Goal: Task Accomplishment & Management: Complete application form

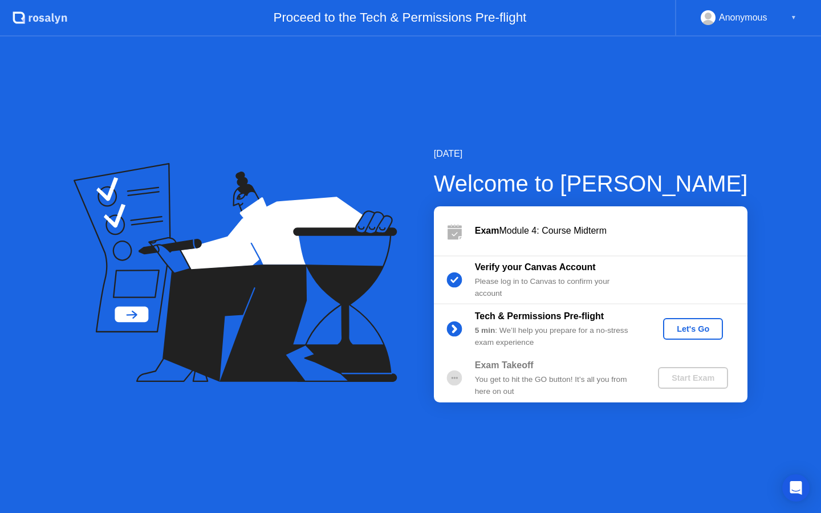
click at [701, 331] on div "Let's Go" at bounding box center [693, 329] width 51 height 9
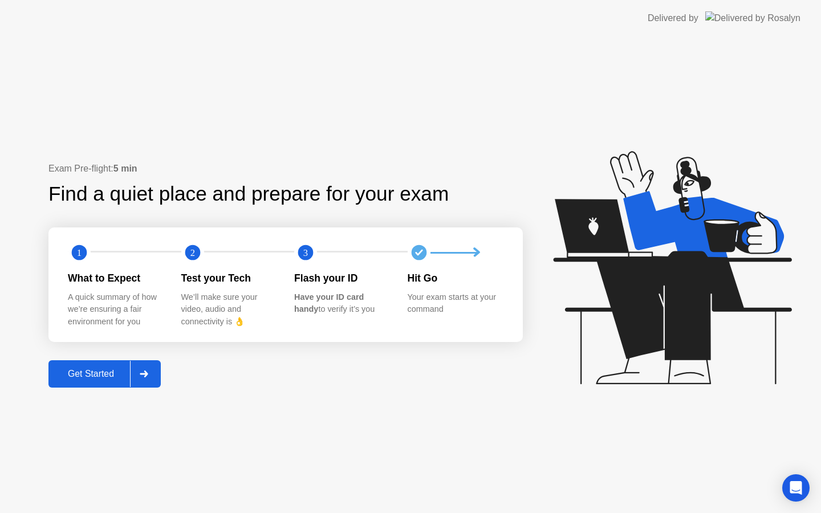
click at [81, 369] on div "Get Started" at bounding box center [91, 374] width 78 height 10
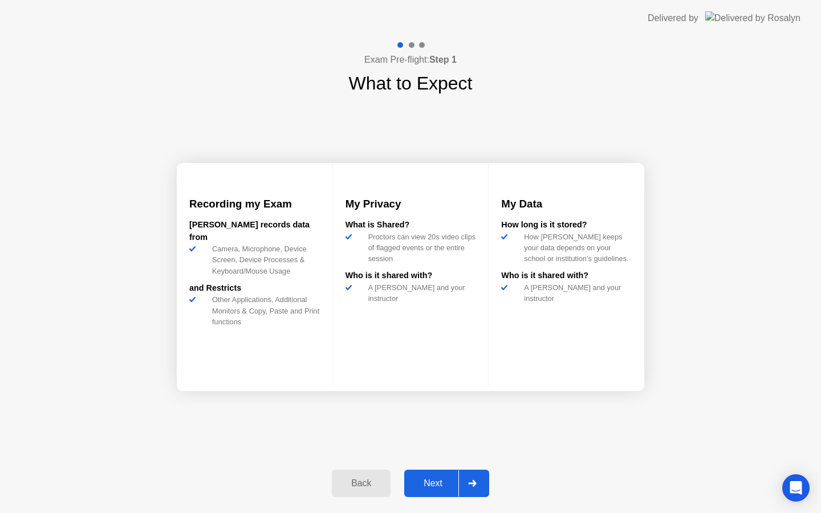
click at [443, 475] on button "Next" at bounding box center [446, 483] width 85 height 27
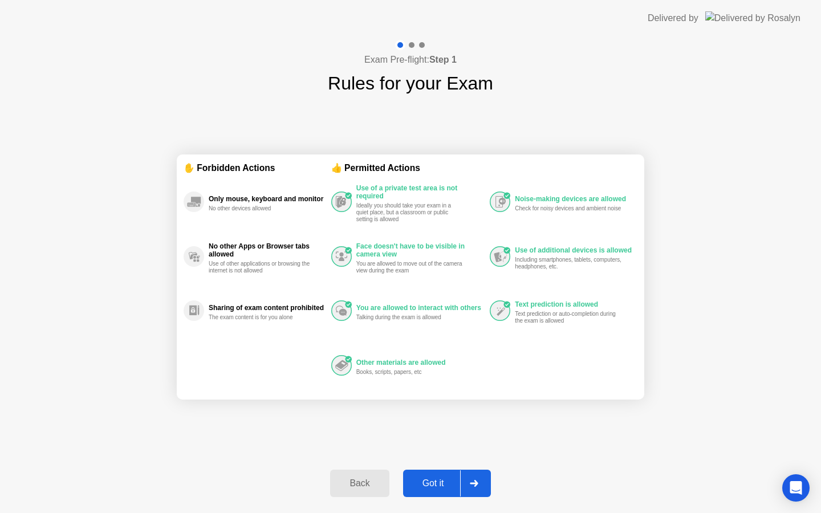
click at [443, 475] on button "Got it" at bounding box center [447, 483] width 88 height 27
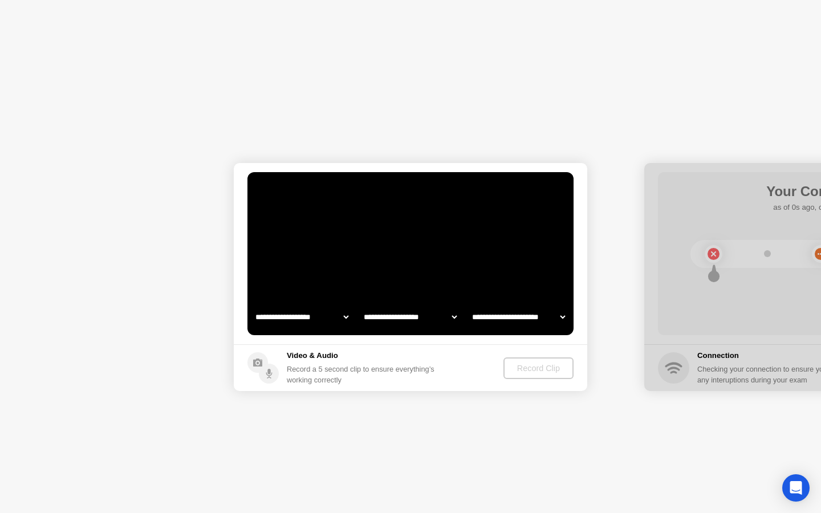
select select "**********"
select select "*******"
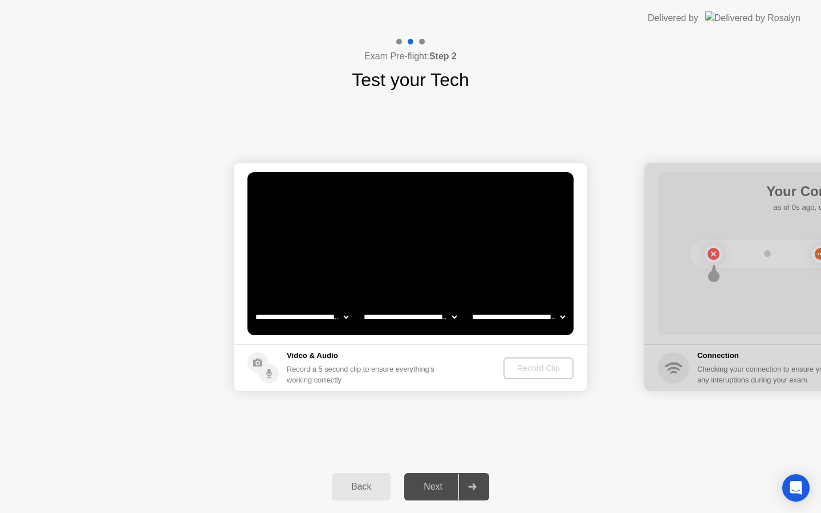
click at [339, 321] on select "**********" at bounding box center [302, 317] width 98 height 23
click at [536, 367] on div "Record Clip" at bounding box center [539, 368] width 61 height 9
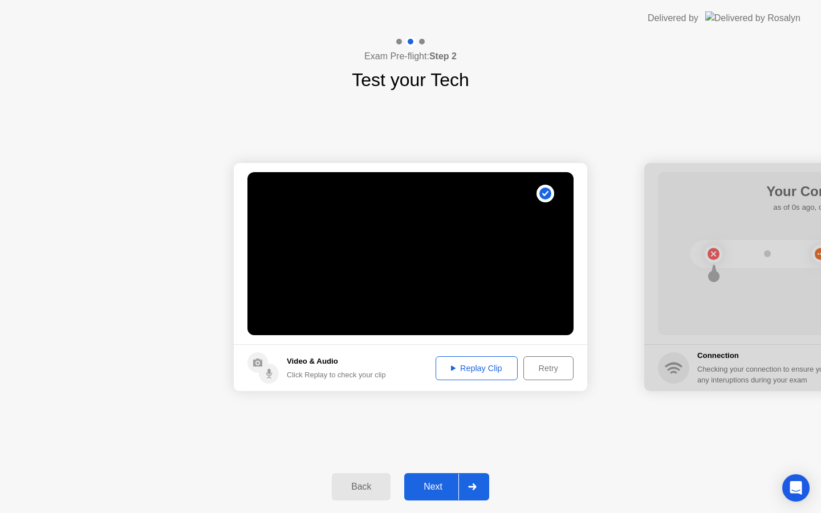
click at [476, 373] on div "Replay Clip" at bounding box center [477, 368] width 74 height 9
click at [476, 368] on div "Replay Clip" at bounding box center [477, 368] width 74 height 9
click at [443, 482] on div "Next" at bounding box center [433, 487] width 51 height 10
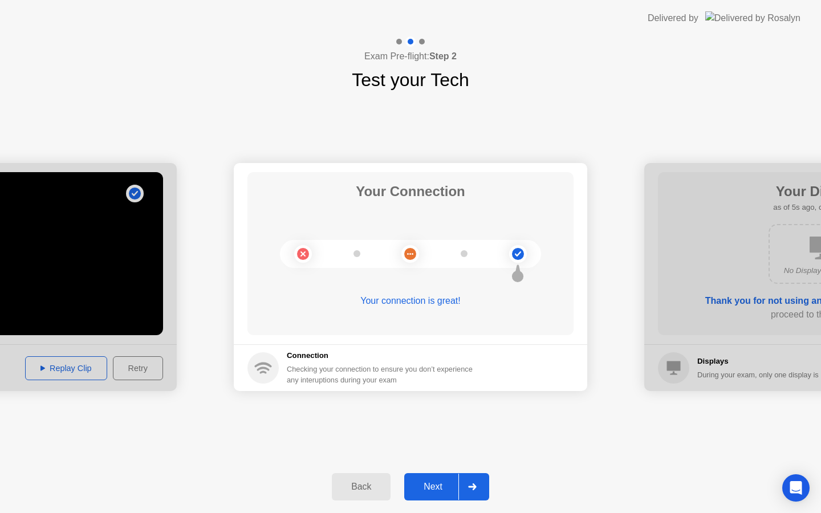
click at [426, 490] on div "Next" at bounding box center [433, 487] width 51 height 10
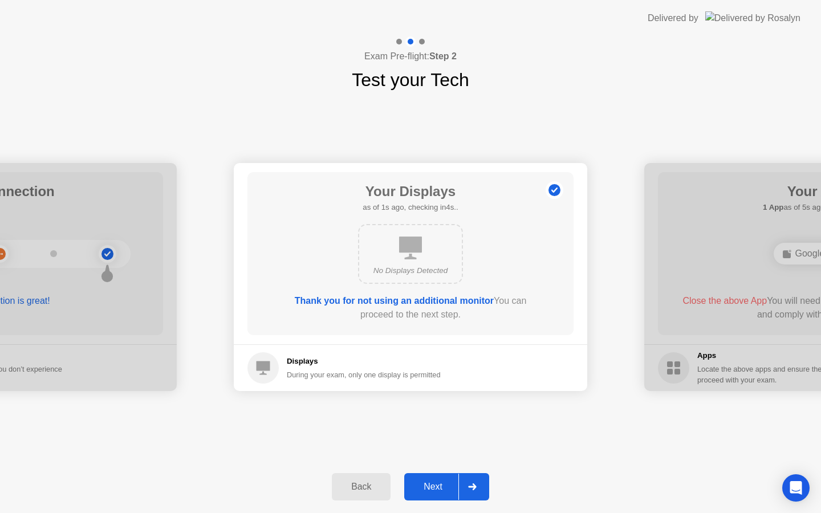
click at [428, 490] on div "Next" at bounding box center [433, 487] width 51 height 10
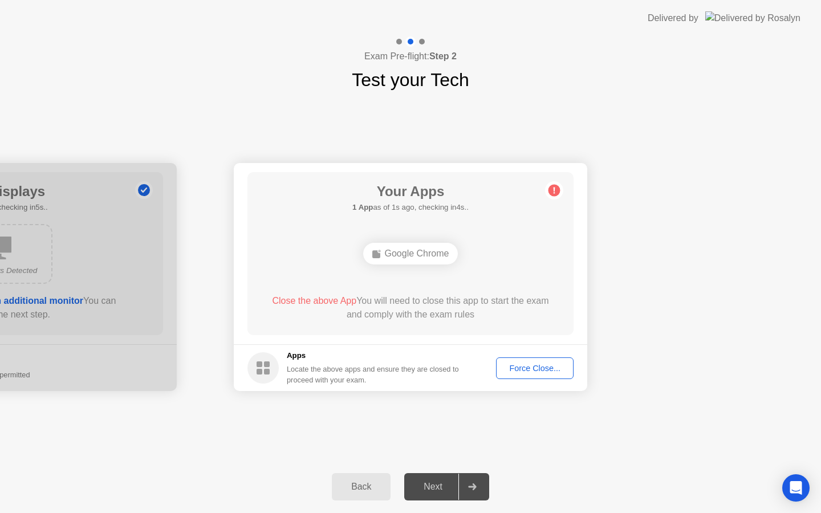
click at [525, 369] on div "Force Close..." at bounding box center [535, 368] width 70 height 9
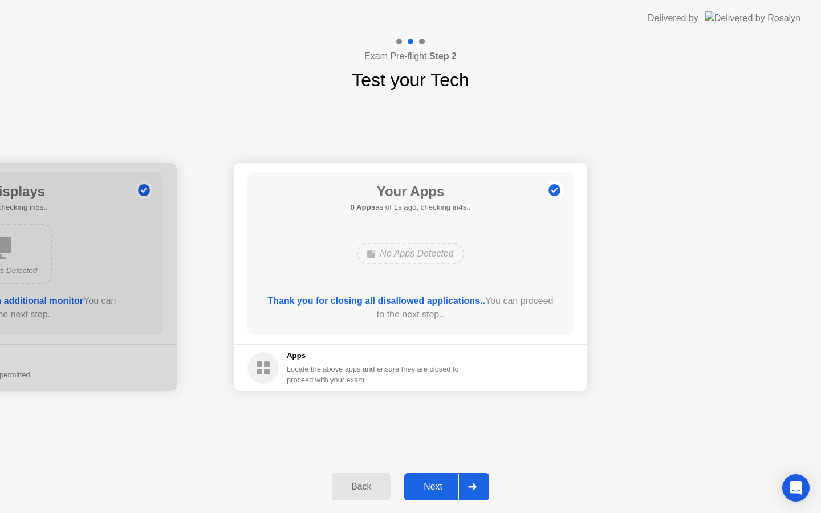
click at [432, 494] on button "Next" at bounding box center [446, 486] width 85 height 27
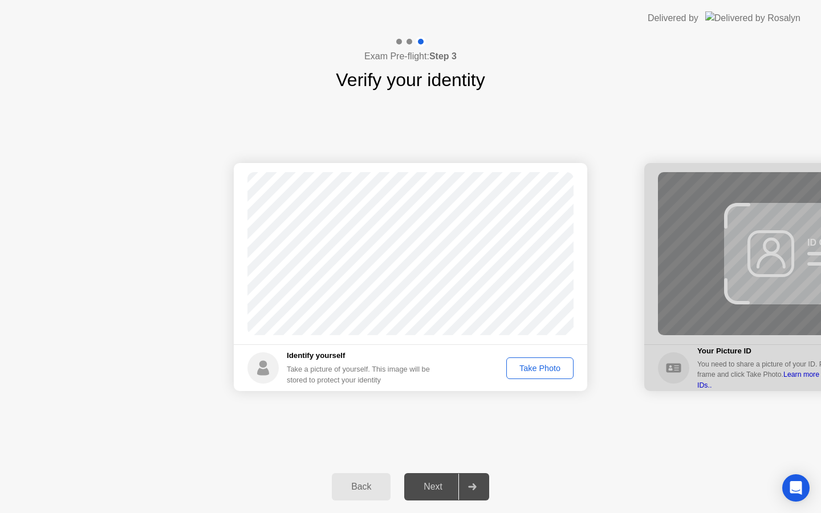
click at [538, 369] on div "Take Photo" at bounding box center [539, 368] width 59 height 9
drag, startPoint x: 732, startPoint y: 294, endPoint x: 650, endPoint y: 290, distance: 82.2
click at [650, 290] on div at bounding box center [821, 277] width 354 height 228
drag, startPoint x: 780, startPoint y: 316, endPoint x: 735, endPoint y: 315, distance: 45.6
click at [735, 315] on div at bounding box center [821, 277] width 354 height 228
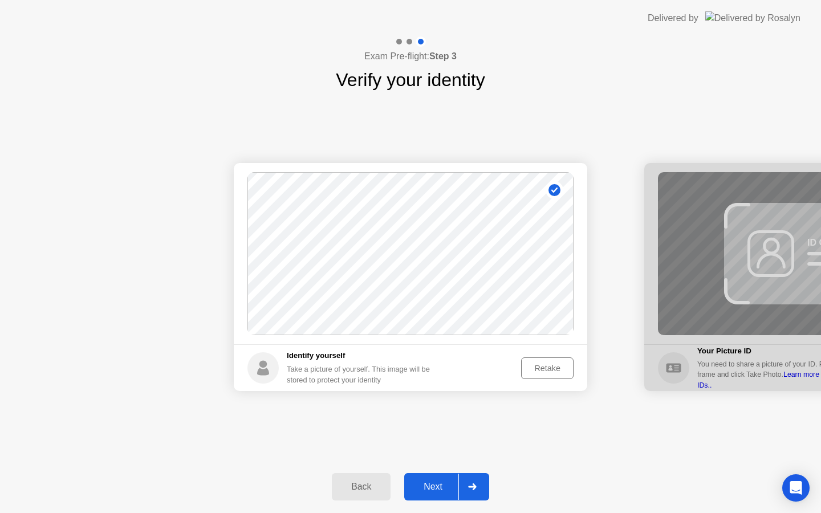
click at [437, 485] on div "Next" at bounding box center [433, 487] width 51 height 10
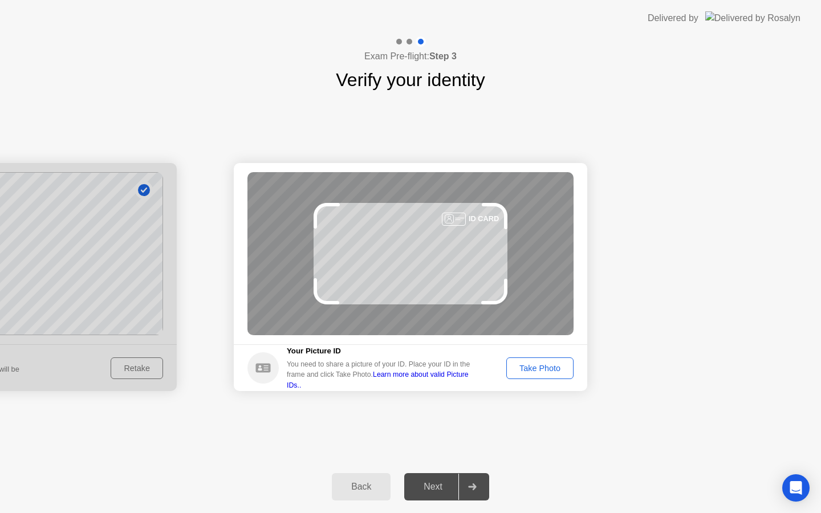
click at [545, 369] on div "Take Photo" at bounding box center [539, 368] width 59 height 9
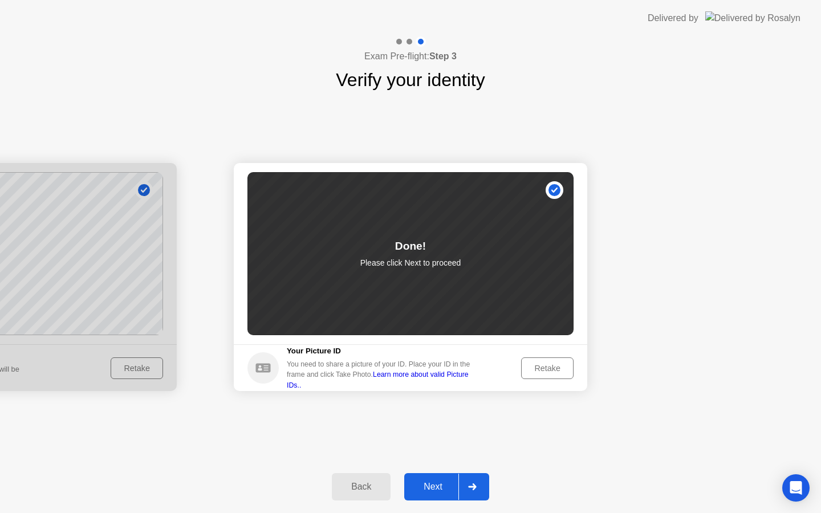
click at [435, 488] on div "Next" at bounding box center [433, 487] width 51 height 10
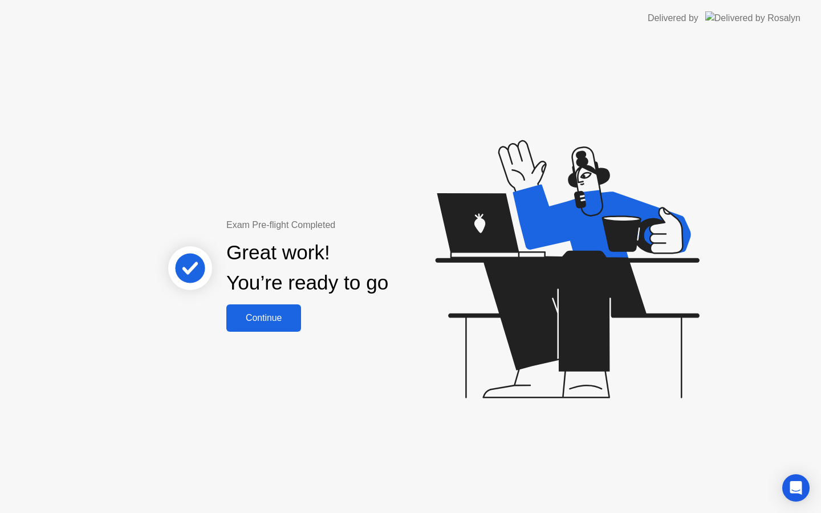
click at [282, 317] on div "Continue" at bounding box center [264, 318] width 68 height 10
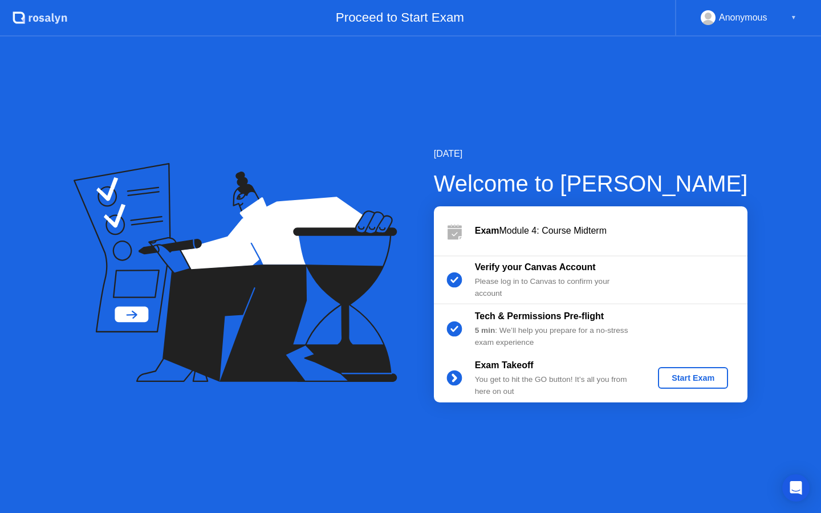
click at [712, 376] on div "Start Exam" at bounding box center [693, 378] width 61 height 9
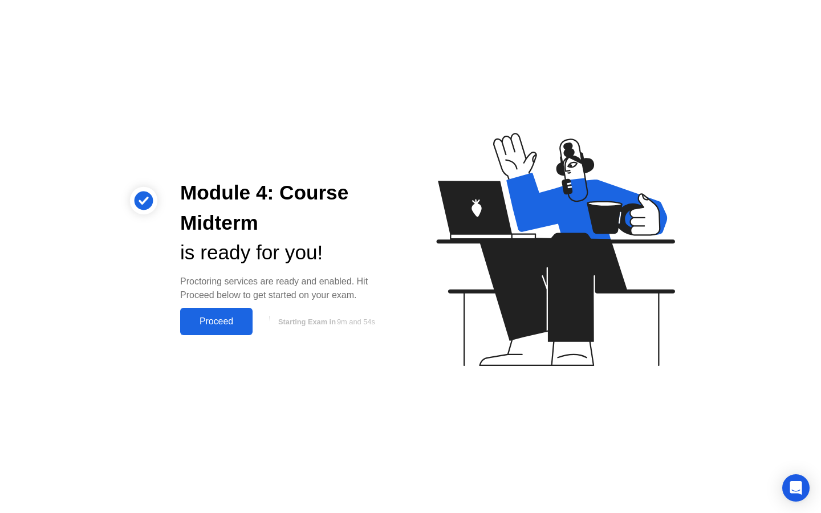
click at [221, 332] on button "Proceed" at bounding box center [216, 321] width 72 height 27
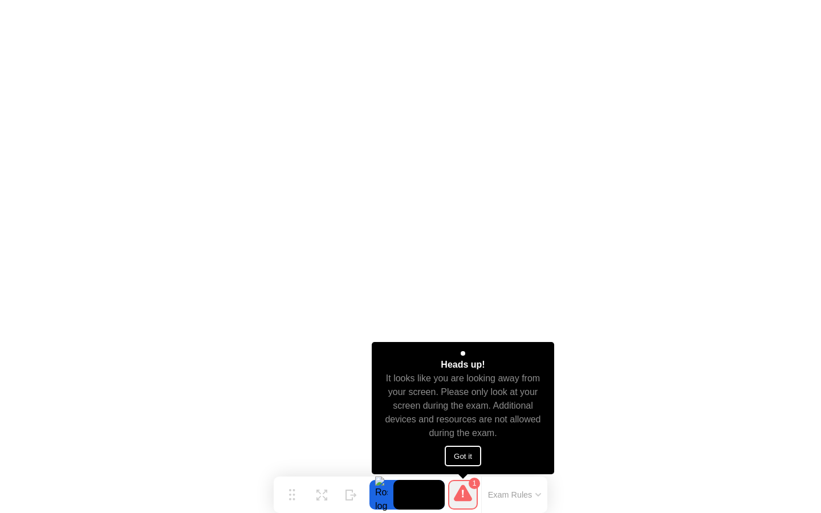
click at [466, 457] on button "Got it" at bounding box center [463, 456] width 37 height 21
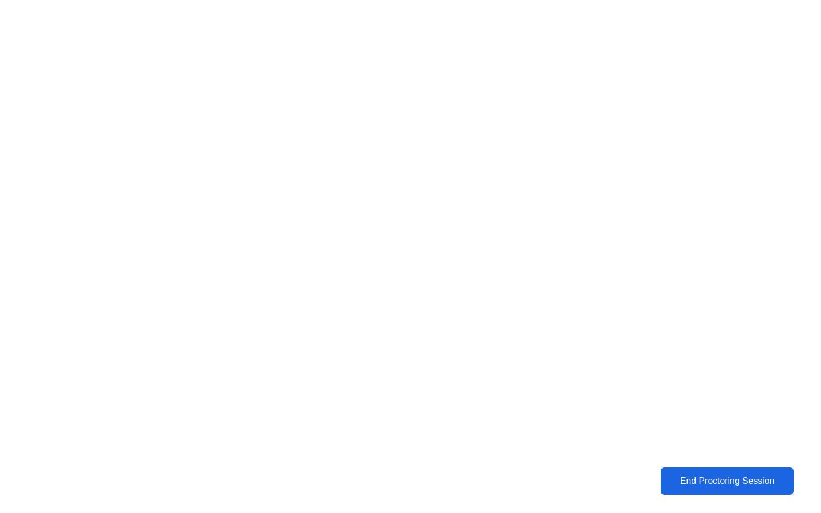
click at [738, 476] on div "End Proctoring Session" at bounding box center [727, 481] width 126 height 10
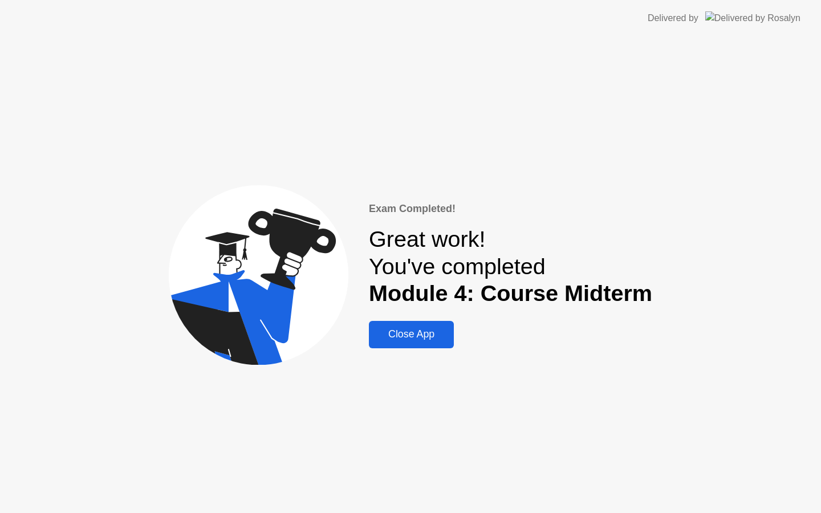
click at [427, 339] on div "Close App" at bounding box center [411, 335] width 78 height 12
